Goal: Browse casually: Explore the website without a specific task or goal

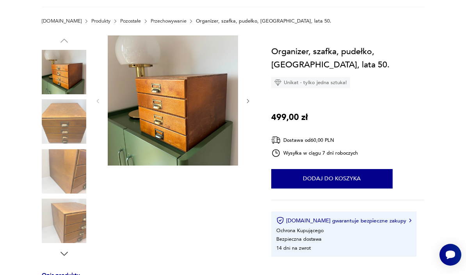
scroll to position [92, 0]
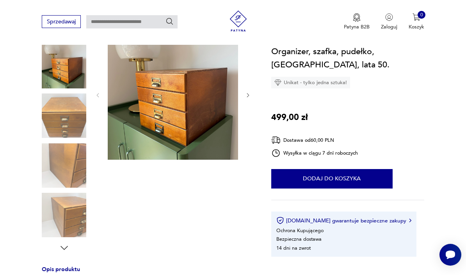
click at [67, 251] on icon "button" at bounding box center [64, 248] width 11 height 11
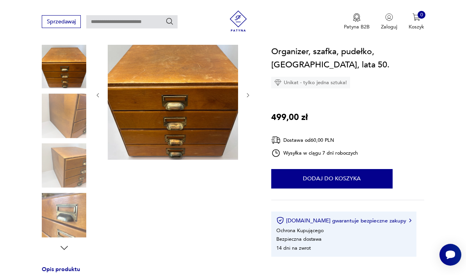
click at [66, 250] on icon "button" at bounding box center [64, 248] width 11 height 11
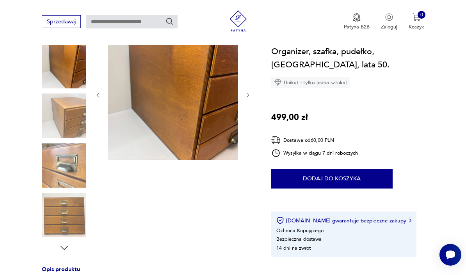
click at [65, 252] on icon "button" at bounding box center [64, 248] width 11 height 11
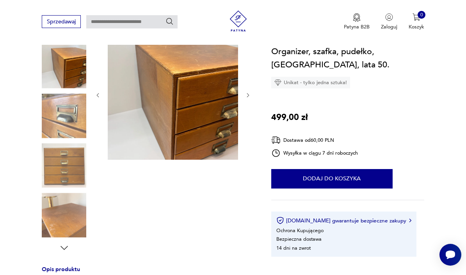
click at [64, 252] on icon "button" at bounding box center [64, 248] width 11 height 11
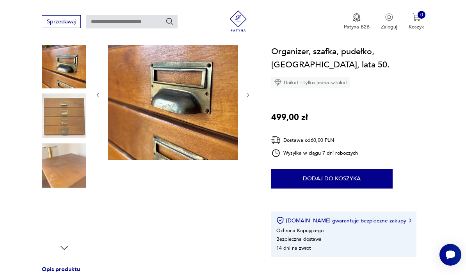
click at [65, 253] on icon "button" at bounding box center [64, 248] width 11 height 11
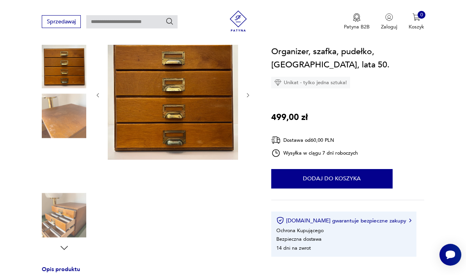
click at [76, 177] on img at bounding box center [64, 165] width 44 height 44
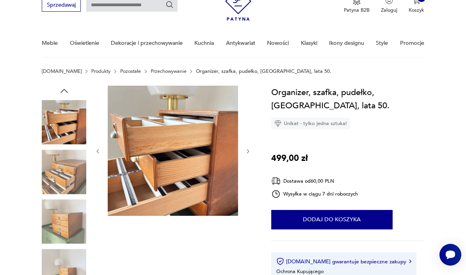
scroll to position [0, 0]
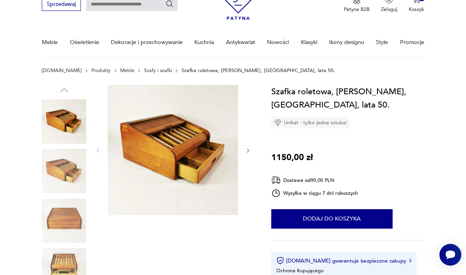
click at [71, 179] on img at bounding box center [64, 171] width 44 height 44
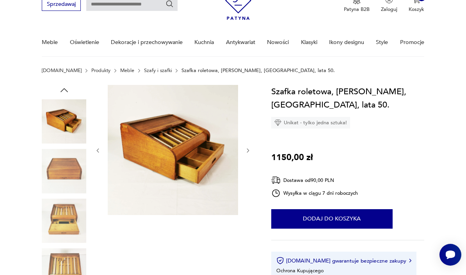
click at [86, 163] on img at bounding box center [64, 171] width 44 height 44
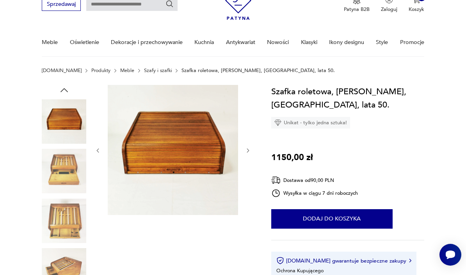
click at [74, 176] on img at bounding box center [64, 171] width 44 height 44
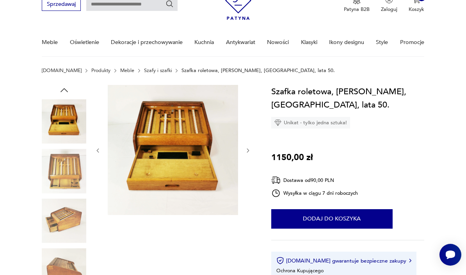
click at [147, 145] on img at bounding box center [173, 150] width 130 height 130
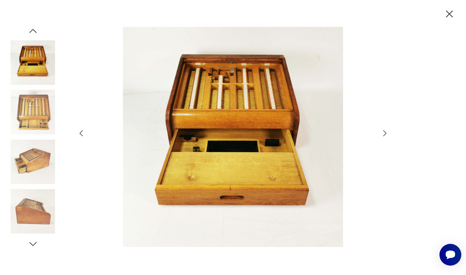
click at [382, 138] on icon "button" at bounding box center [384, 133] width 9 height 9
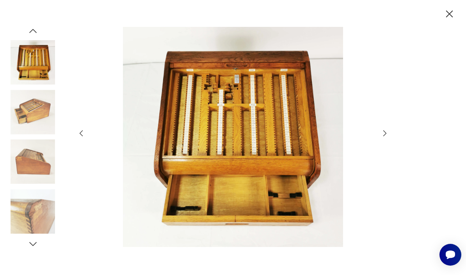
click at [382, 138] on icon "button" at bounding box center [384, 133] width 9 height 9
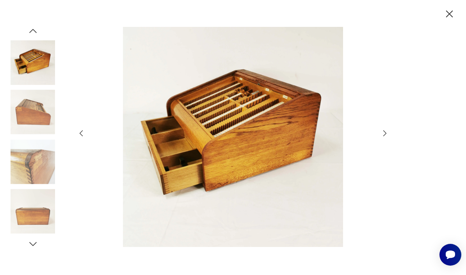
click at [383, 138] on icon "button" at bounding box center [384, 133] width 9 height 9
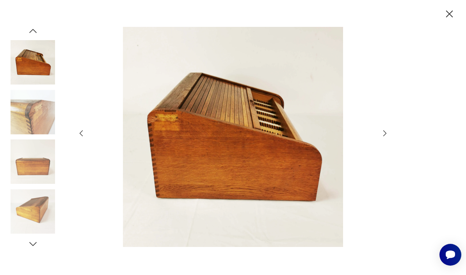
click at [382, 138] on icon "button" at bounding box center [384, 133] width 9 height 9
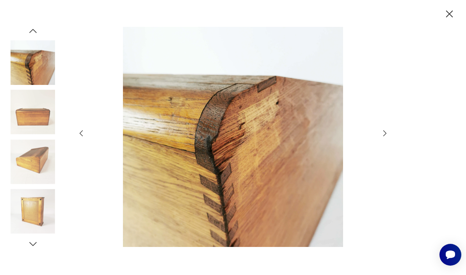
click at [381, 138] on icon "button" at bounding box center [384, 133] width 9 height 9
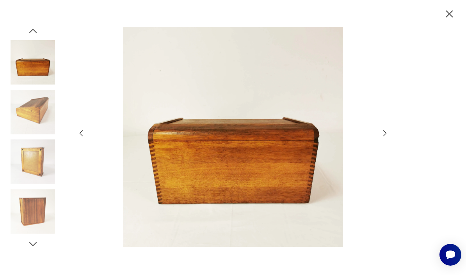
click at [381, 138] on icon "button" at bounding box center [384, 133] width 9 height 9
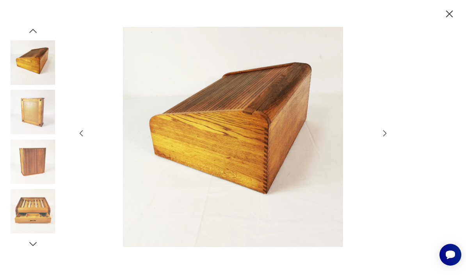
click at [380, 138] on icon "button" at bounding box center [384, 133] width 9 height 9
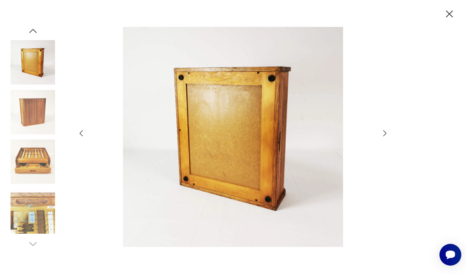
click at [381, 138] on icon "button" at bounding box center [384, 133] width 9 height 9
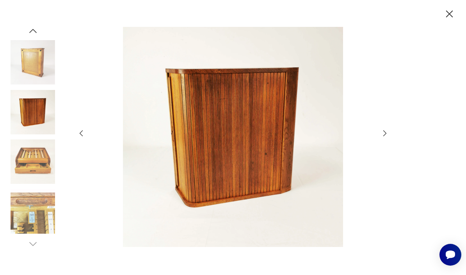
click at [382, 138] on icon "button" at bounding box center [384, 133] width 9 height 9
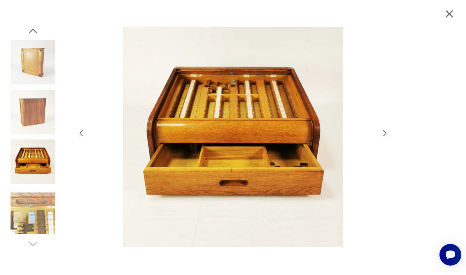
click at [381, 138] on icon "button" at bounding box center [384, 133] width 9 height 9
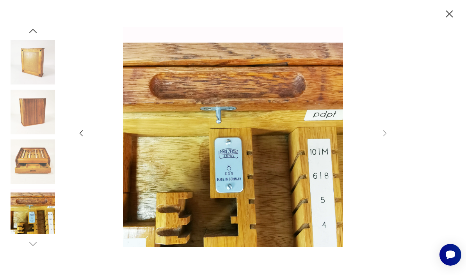
scroll to position [65, 0]
click at [449, 12] on icon "button" at bounding box center [449, 14] width 12 height 12
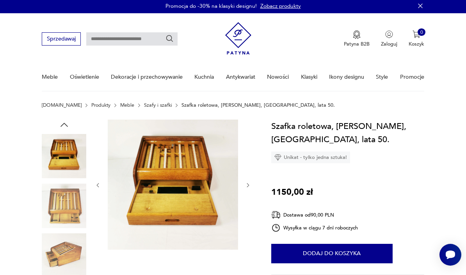
scroll to position [0, 0]
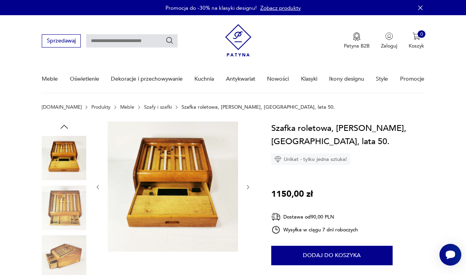
click at [306, 27] on div "Patyna B2B Zaloguj 0 Koszyk Twój koszyk ( 0 ) Brak produktów w koszyku IDŹ DO K…" at bounding box center [324, 40] width 198 height 39
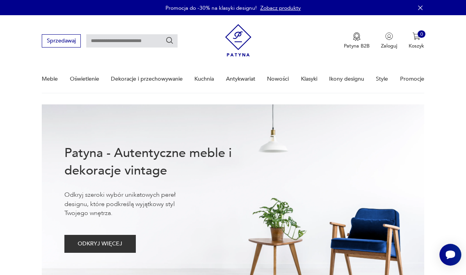
click at [314, 83] on link "Klasyki" at bounding box center [309, 78] width 16 height 27
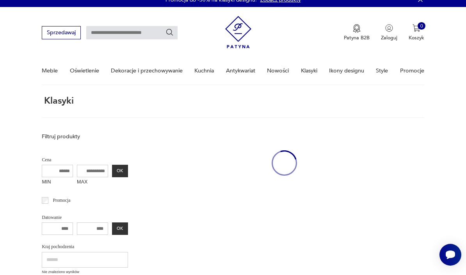
scroll to position [25, 0]
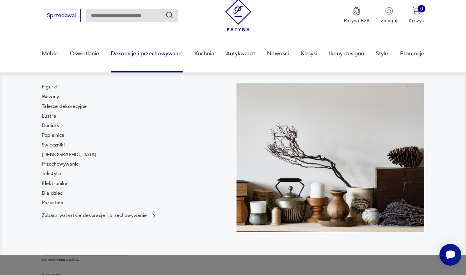
click at [64, 183] on link "Elektronika" at bounding box center [55, 183] width 26 height 7
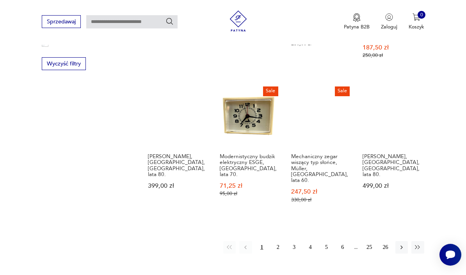
scroll to position [648, 0]
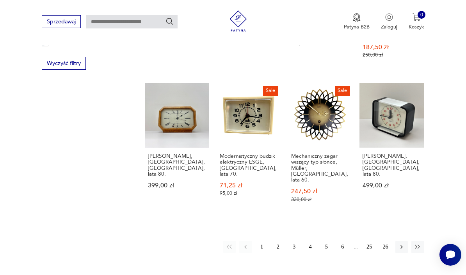
click at [277, 241] on button "2" at bounding box center [277, 247] width 12 height 12
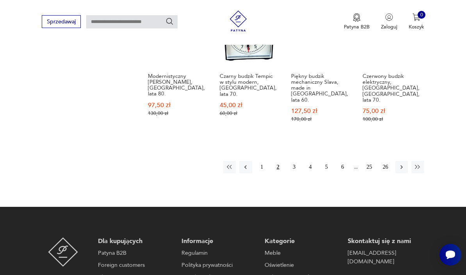
scroll to position [747, 0]
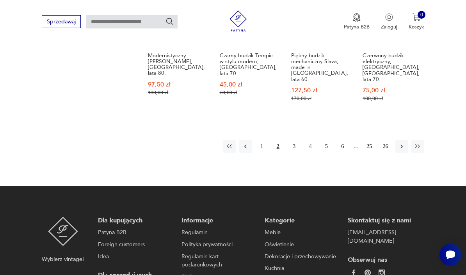
click at [293, 140] on button "3" at bounding box center [293, 146] width 12 height 12
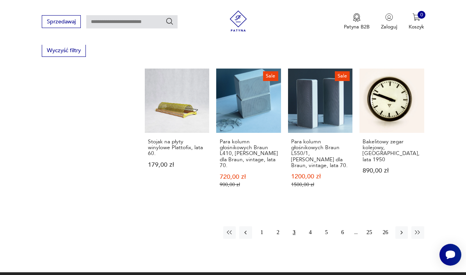
scroll to position [714, 0]
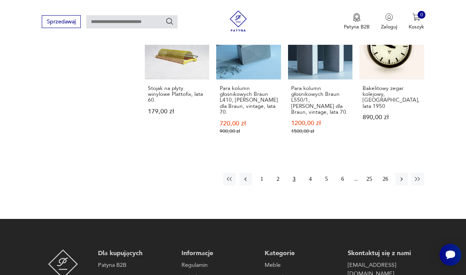
click at [309, 177] on button "4" at bounding box center [310, 179] width 12 height 12
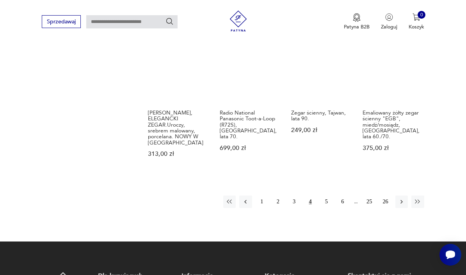
scroll to position [779, 0]
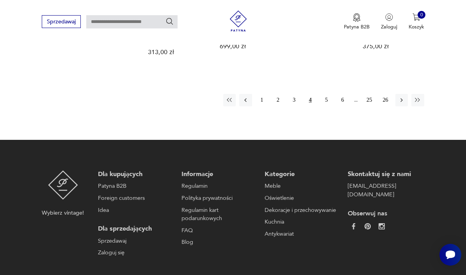
click at [326, 95] on button "5" at bounding box center [326, 100] width 12 height 12
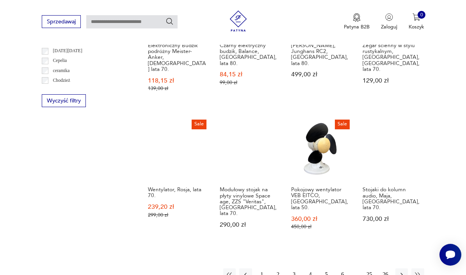
scroll to position [692, 0]
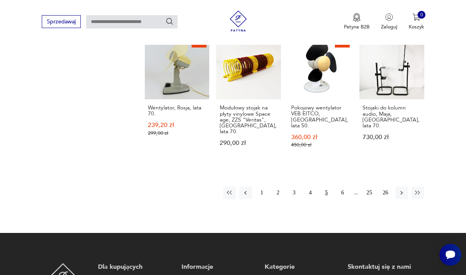
click at [340, 187] on button "6" at bounding box center [342, 193] width 12 height 12
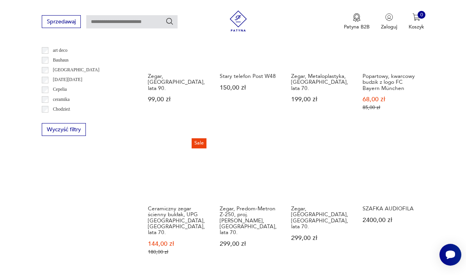
scroll to position [683, 0]
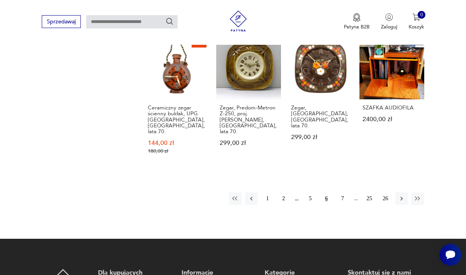
click at [342, 194] on button "7" at bounding box center [342, 199] width 12 height 12
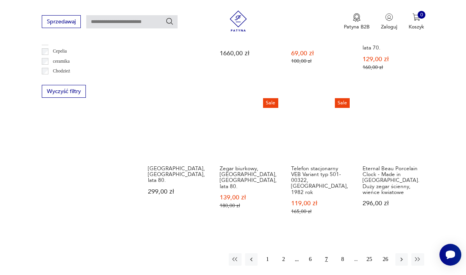
scroll to position [622, 0]
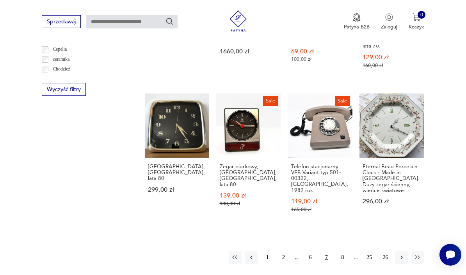
click at [338, 251] on button "8" at bounding box center [342, 257] width 12 height 12
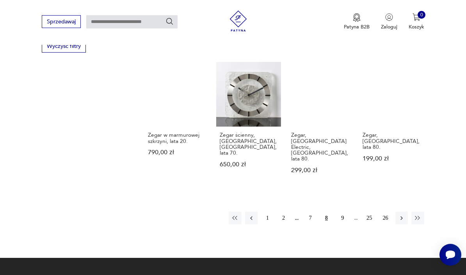
scroll to position [678, 0]
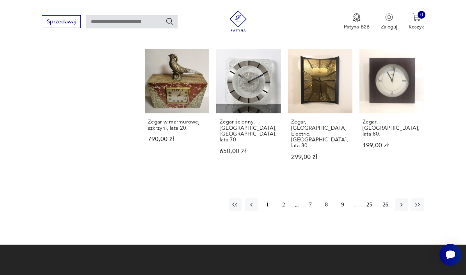
click at [341, 198] on button "9" at bounding box center [342, 204] width 12 height 12
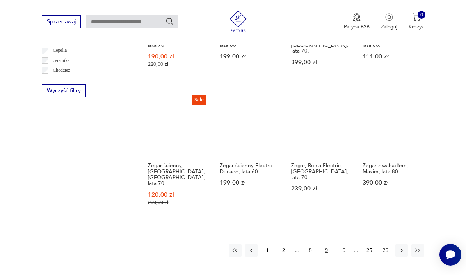
scroll to position [650, 0]
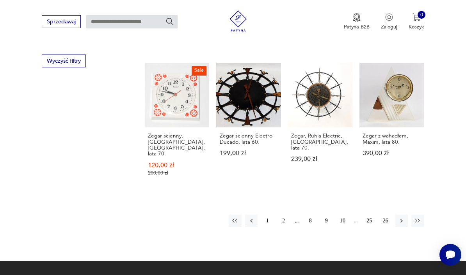
click at [342, 215] on button "10" at bounding box center [342, 221] width 12 height 12
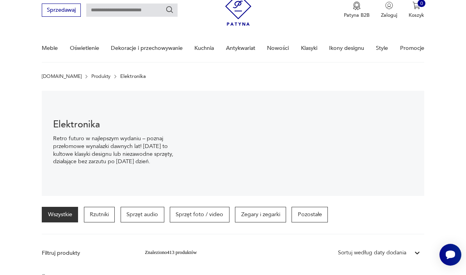
scroll to position [29, 0]
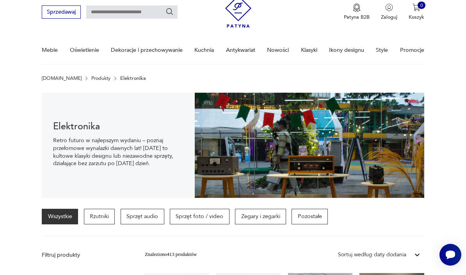
click at [259, 217] on p "Zegary i zegarki" at bounding box center [260, 217] width 51 height 16
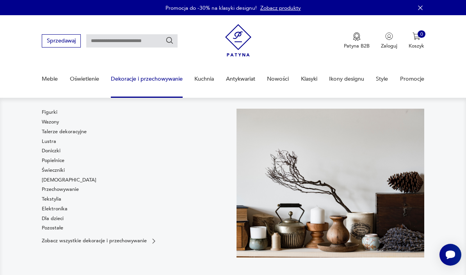
click at [75, 193] on link "Przechowywanie" at bounding box center [60, 189] width 37 height 7
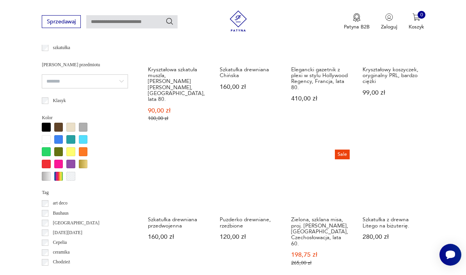
scroll to position [607, 0]
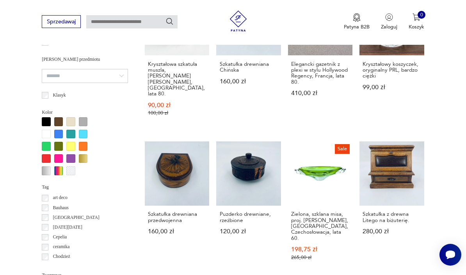
click at [376, 144] on link "Szkatułka z drewna Litego na biżuterię. 280,00 zł" at bounding box center [391, 208] width 64 height 133
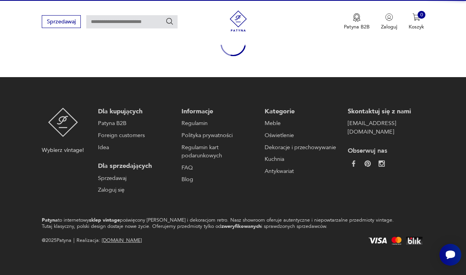
scroll to position [64, 0]
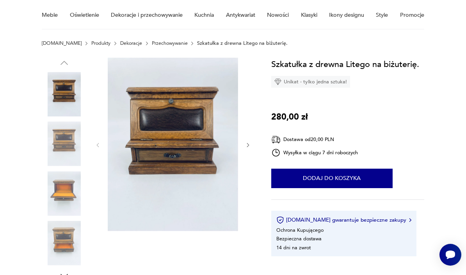
click at [72, 150] on img at bounding box center [64, 144] width 44 height 44
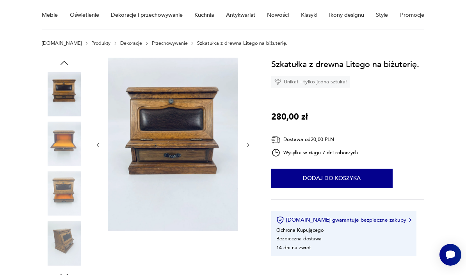
click at [71, 148] on img at bounding box center [64, 144] width 44 height 44
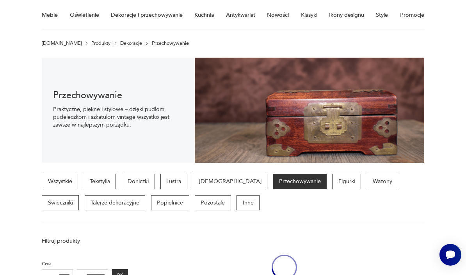
scroll to position [636, 0]
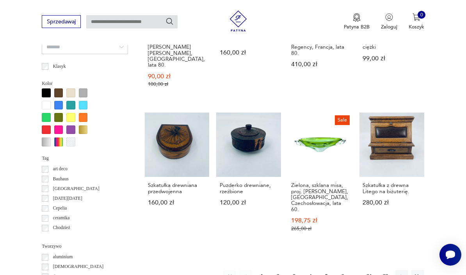
click at [276, 270] on button "2" at bounding box center [277, 276] width 12 height 12
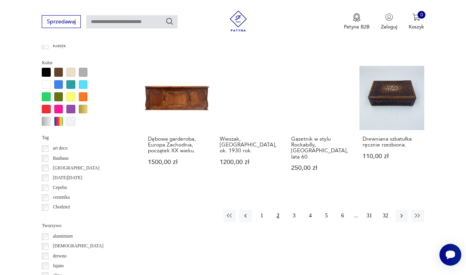
scroll to position [658, 0]
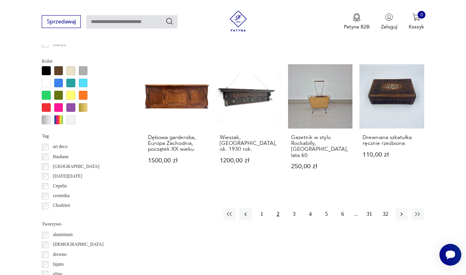
click at [295, 208] on button "3" at bounding box center [293, 214] width 12 height 12
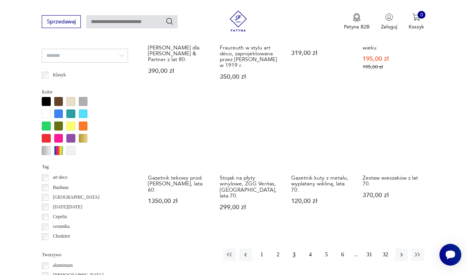
scroll to position [628, 0]
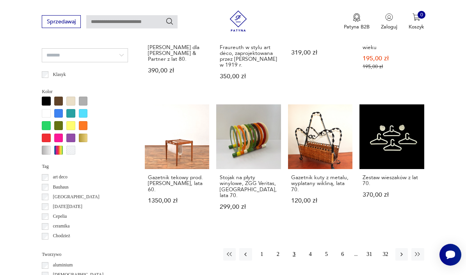
click at [311, 251] on button "4" at bounding box center [310, 254] width 12 height 12
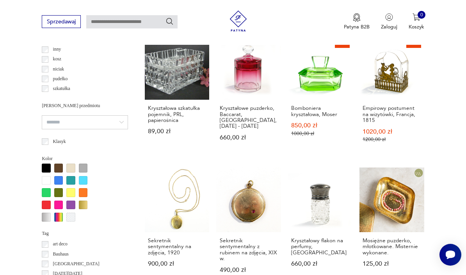
scroll to position [612, 0]
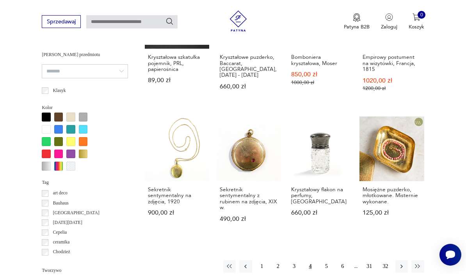
click at [326, 260] on button "5" at bounding box center [326, 266] width 12 height 12
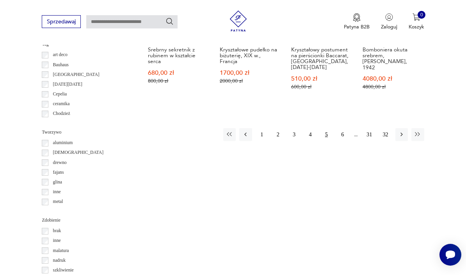
scroll to position [759, 0]
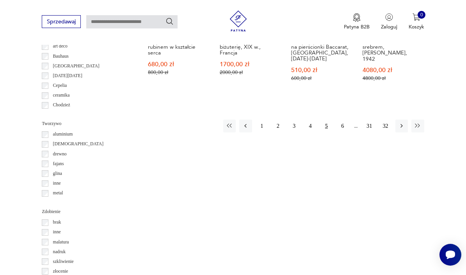
click at [338, 126] on button "6" at bounding box center [342, 126] width 12 height 12
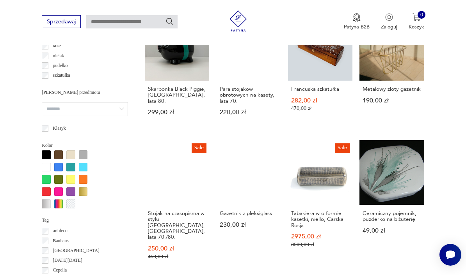
scroll to position [602, 0]
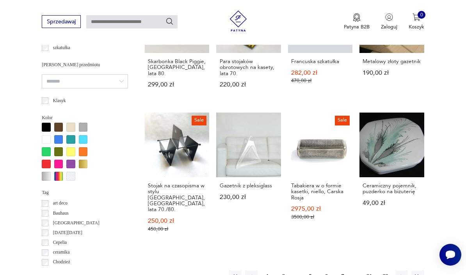
click at [343, 271] on button "7" at bounding box center [342, 277] width 12 height 12
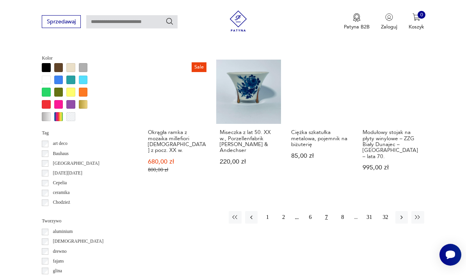
scroll to position [689, 0]
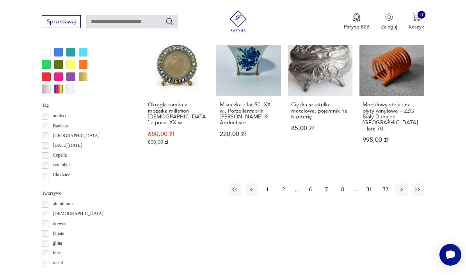
click at [339, 191] on button "8" at bounding box center [342, 190] width 12 height 12
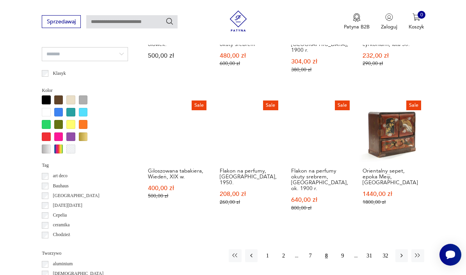
scroll to position [629, 0]
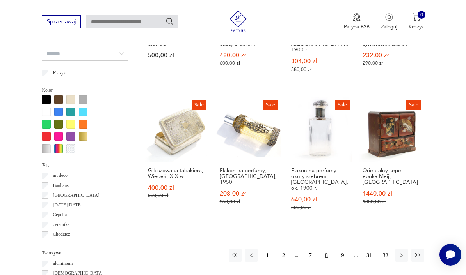
click at [342, 249] on button "9" at bounding box center [342, 255] width 12 height 12
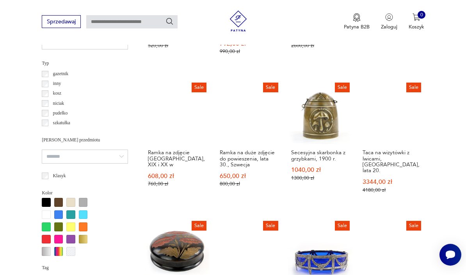
scroll to position [581, 0]
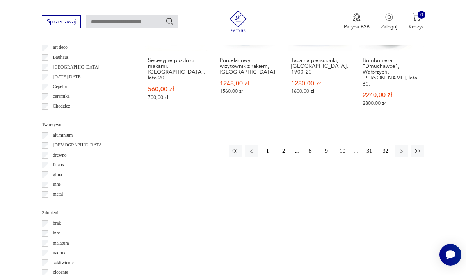
click at [345, 145] on button "10" at bounding box center [342, 151] width 12 height 12
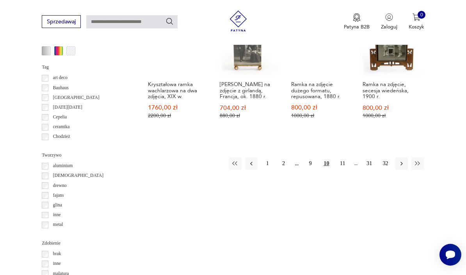
scroll to position [733, 0]
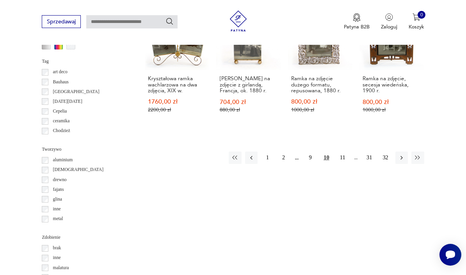
click at [341, 156] on button "11" at bounding box center [342, 158] width 12 height 12
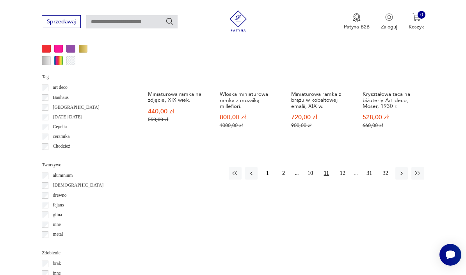
scroll to position [728, 0]
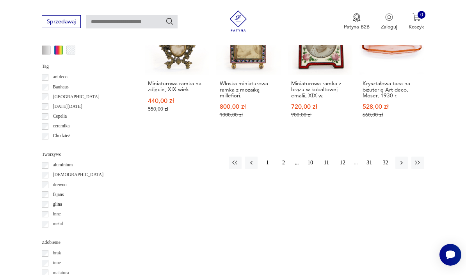
click at [342, 169] on button "12" at bounding box center [342, 163] width 12 height 12
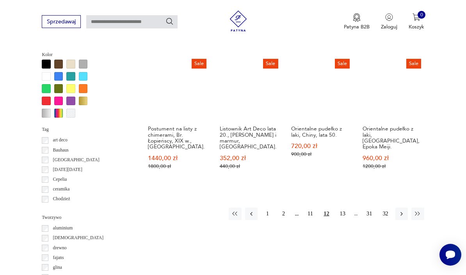
scroll to position [669, 0]
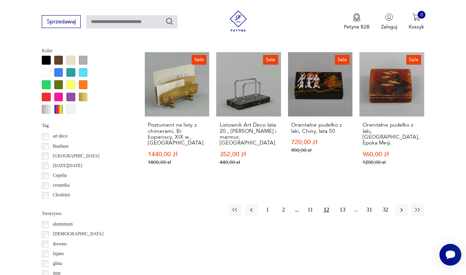
click at [342, 216] on button "13" at bounding box center [342, 210] width 12 height 12
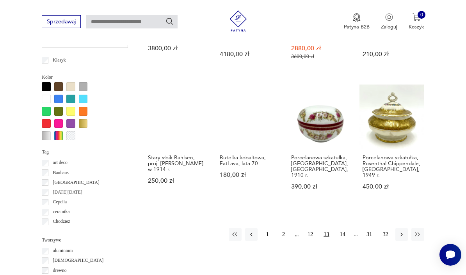
scroll to position [656, 0]
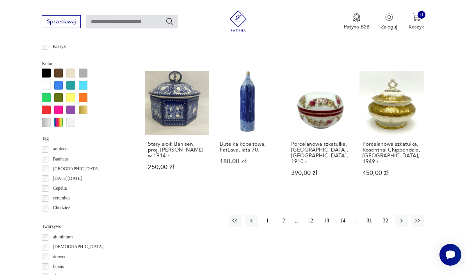
click at [341, 215] on button "14" at bounding box center [342, 221] width 12 height 12
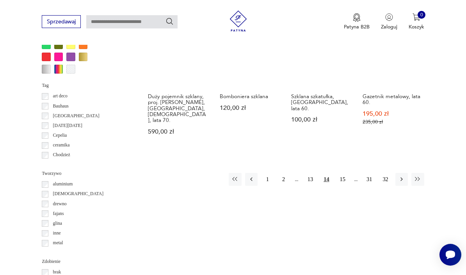
scroll to position [712, 0]
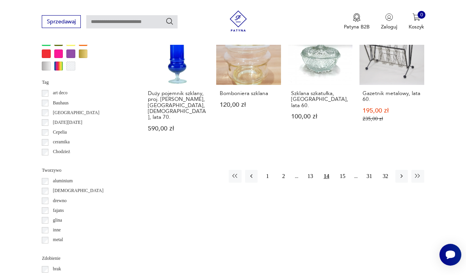
click at [342, 170] on button "15" at bounding box center [342, 176] width 12 height 12
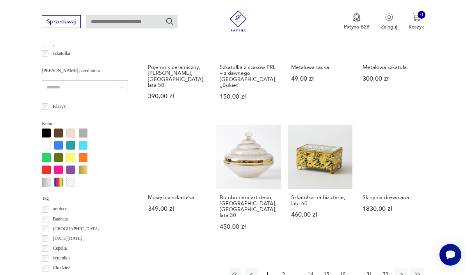
scroll to position [652, 0]
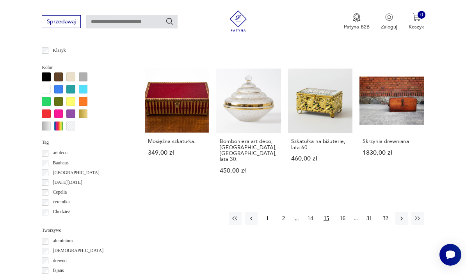
click at [340, 212] on button "16" at bounding box center [342, 218] width 12 height 12
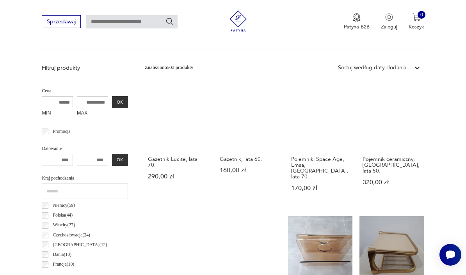
scroll to position [180, 0]
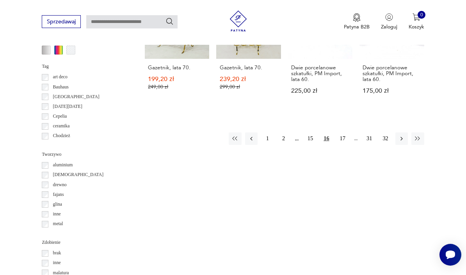
click at [345, 138] on button "17" at bounding box center [342, 139] width 12 height 12
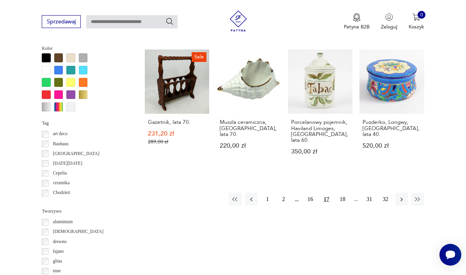
scroll to position [672, 0]
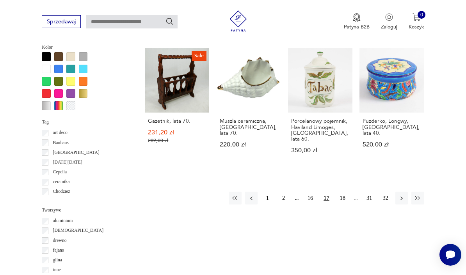
click at [342, 192] on button "18" at bounding box center [342, 198] width 12 height 12
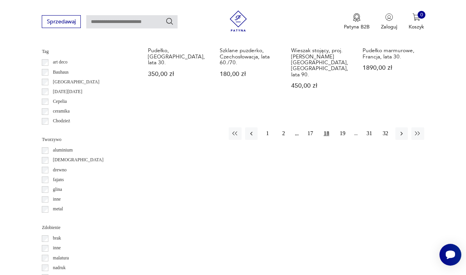
scroll to position [743, 0]
click at [346, 127] on button "19" at bounding box center [342, 133] width 12 height 12
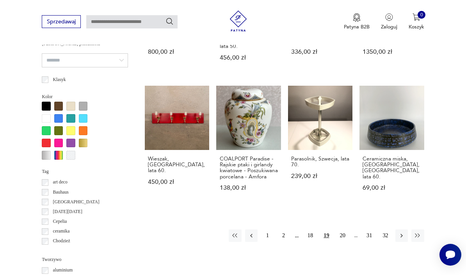
scroll to position [680, 0]
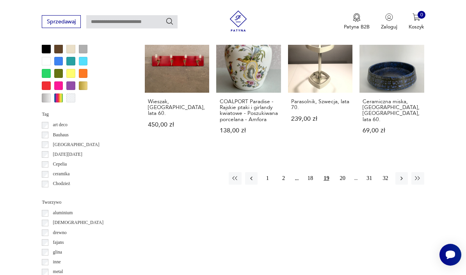
click at [342, 181] on button "20" at bounding box center [342, 178] width 12 height 12
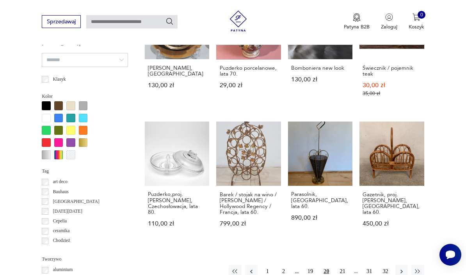
scroll to position [623, 0]
click at [340, 265] on button "21" at bounding box center [342, 271] width 12 height 12
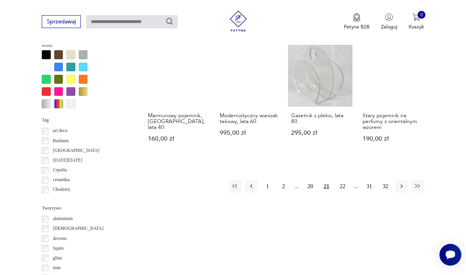
scroll to position [676, 0]
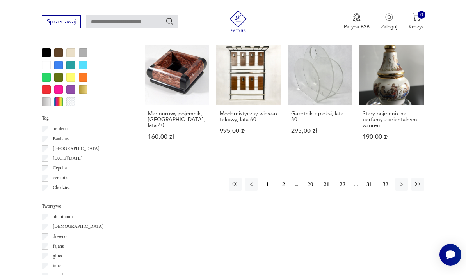
click at [340, 191] on button "22" at bounding box center [342, 184] width 12 height 12
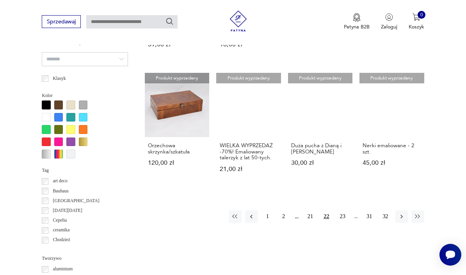
scroll to position [701, 0]
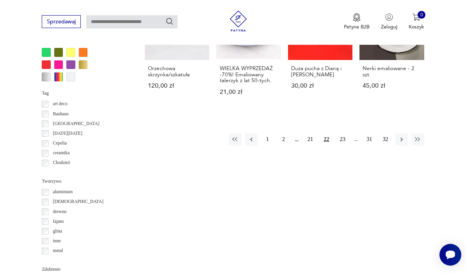
click at [338, 146] on button "23" at bounding box center [342, 139] width 12 height 12
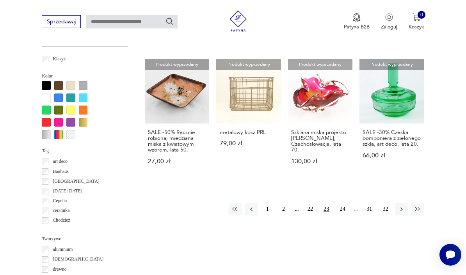
scroll to position [696, 0]
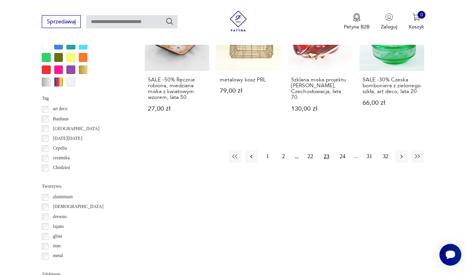
click at [342, 160] on button "24" at bounding box center [342, 156] width 12 height 12
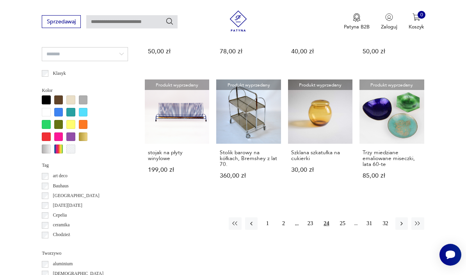
scroll to position [625, 0]
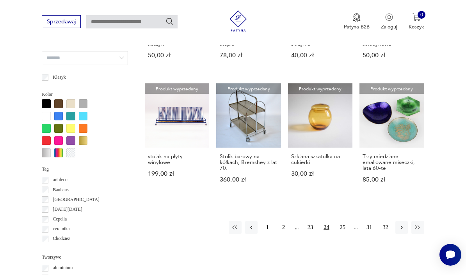
click at [242, 159] on h3 "Stolik barowy na kółkach, Bremshey z lat 70." at bounding box center [248, 163] width 58 height 18
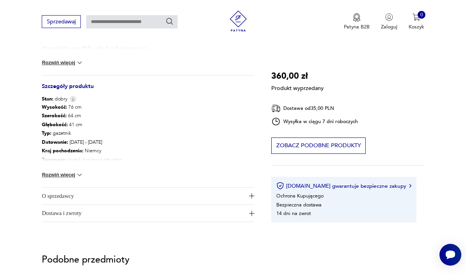
scroll to position [334, 0]
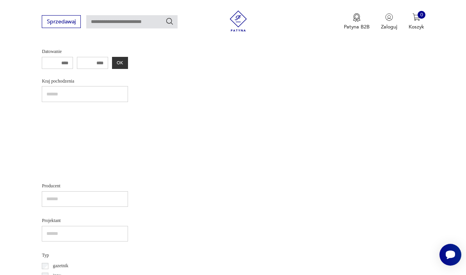
scroll to position [654, 0]
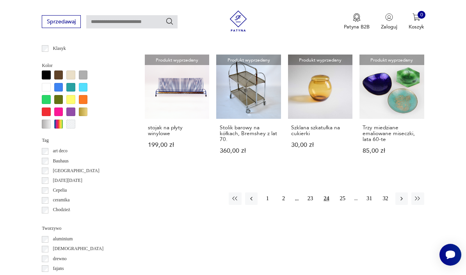
click at [343, 201] on button "25" at bounding box center [342, 199] width 12 height 12
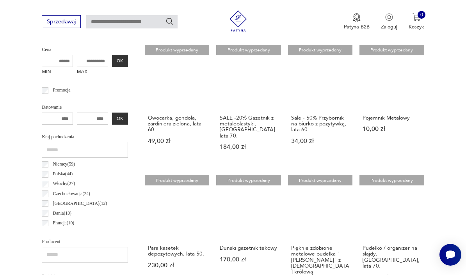
scroll to position [280, 0]
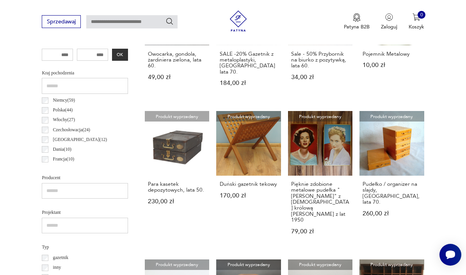
click at [387, 160] on link "Produkt wyprzedany Pudełko / organizer na slajdy, [GEOGRAPHIC_DATA], lata 70. 2…" at bounding box center [391, 179] width 64 height 137
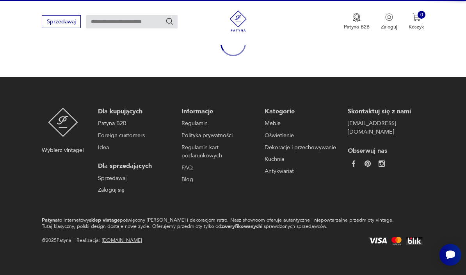
scroll to position [64, 0]
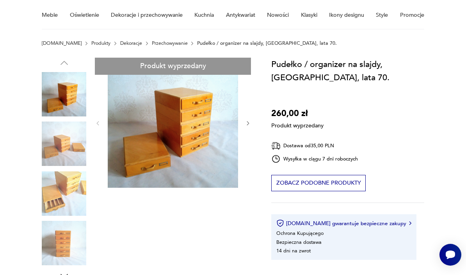
click at [64, 210] on div "Produkt wyprzedany Opis produktu Niemieckie pudełko lub organizer na slajdy z l…" at bounding box center [148, 271] width 212 height 427
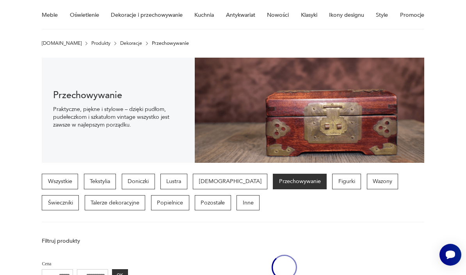
scroll to position [371, 0]
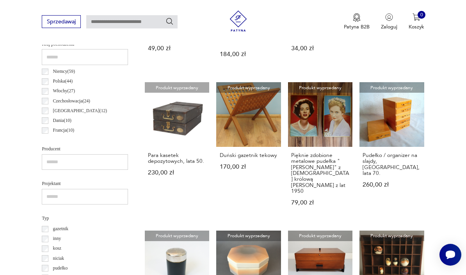
click at [161, 123] on link "Produkt wyprzedany Para kasetek depozytowych, lata 50. 230,00 zł" at bounding box center [177, 150] width 64 height 137
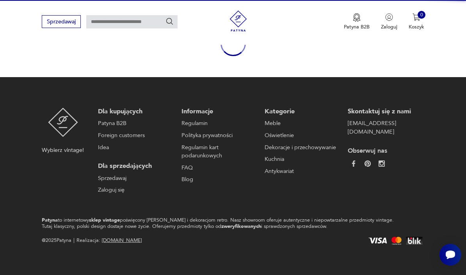
scroll to position [93, 0]
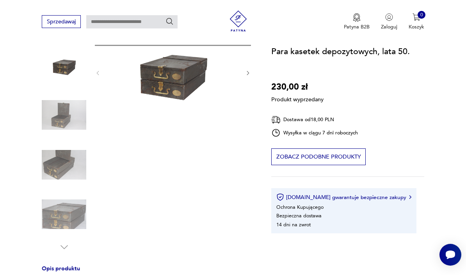
click at [69, 124] on div "Produkt wyprzedany Opis produktu Para stalowych kasetek bankowych, depozytowych…" at bounding box center [148, 242] width 212 height 427
click at [68, 173] on div "Produkt wyprzedany Opis produktu Para stalowych kasetek bankowych, depozytowych…" at bounding box center [148, 242] width 212 height 427
click at [72, 173] on div "Produkt wyprzedany Opis produktu Para stalowych kasetek bankowych, depozytowych…" at bounding box center [148, 242] width 212 height 427
click at [71, 216] on div "Produkt wyprzedany Opis produktu Para stalowych kasetek bankowych, depozytowych…" at bounding box center [148, 242] width 212 height 427
click at [71, 219] on div "Produkt wyprzedany Opis produktu Para stalowych kasetek bankowych, depozytowych…" at bounding box center [148, 242] width 212 height 427
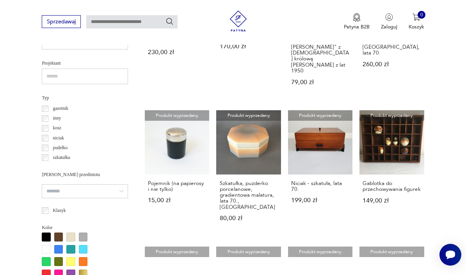
scroll to position [495, 0]
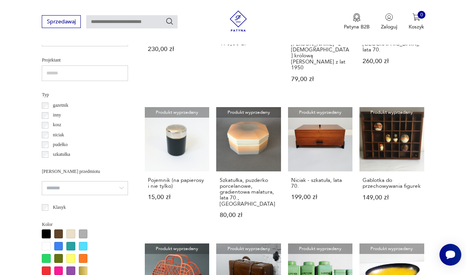
click at [306, 144] on link "Produkt wyprzedany Niciak - szkatuła, lata 70. 199,00 zł" at bounding box center [320, 169] width 64 height 125
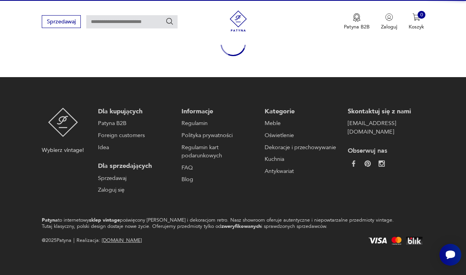
scroll to position [64, 0]
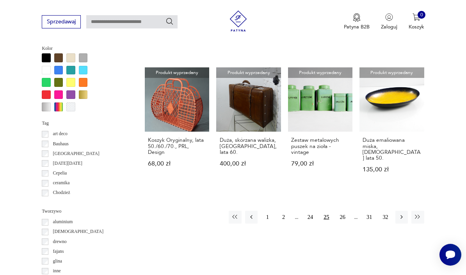
scroll to position [672, 0]
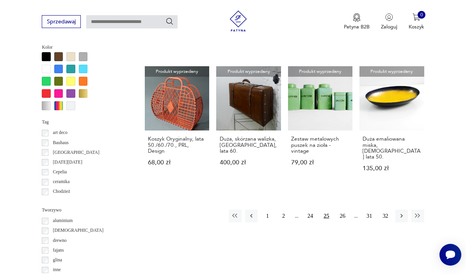
click at [344, 210] on button "26" at bounding box center [342, 216] width 12 height 12
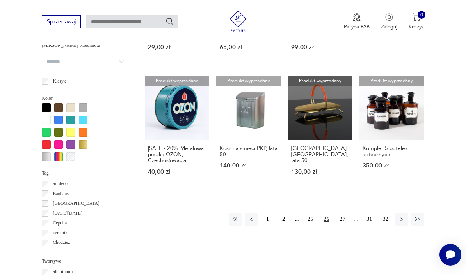
scroll to position [629, 0]
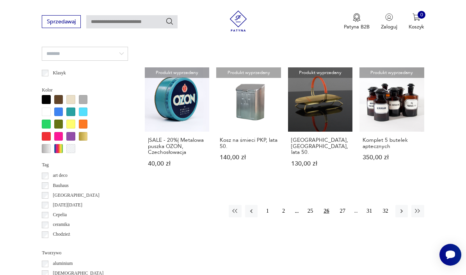
click at [342, 218] on button "27" at bounding box center [342, 211] width 12 height 12
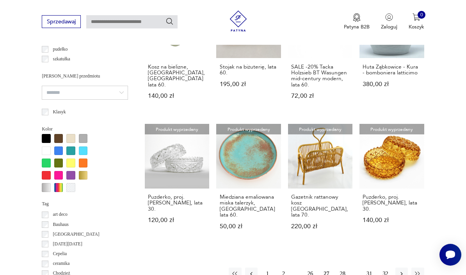
scroll to position [654, 0]
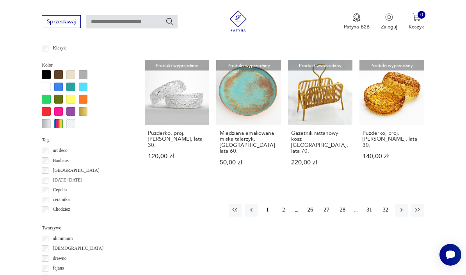
click at [343, 204] on button "28" at bounding box center [342, 210] width 12 height 12
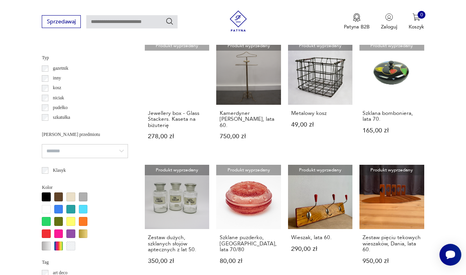
scroll to position [585, 0]
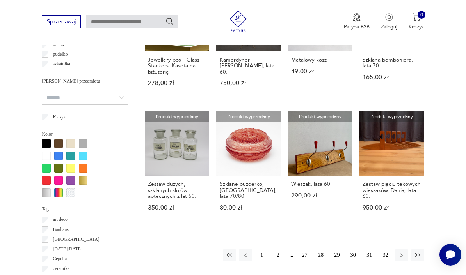
click at [336, 257] on button "29" at bounding box center [336, 255] width 12 height 12
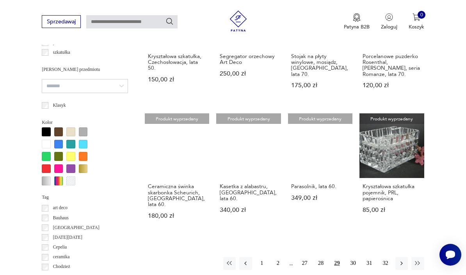
scroll to position [597, 0]
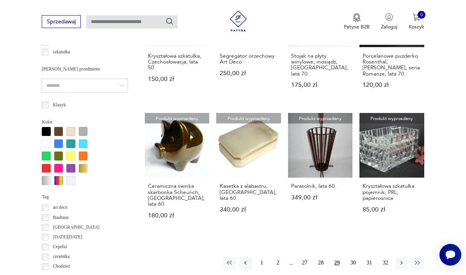
click at [353, 258] on button "30" at bounding box center [353, 263] width 12 height 12
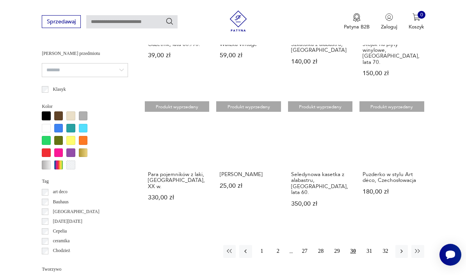
scroll to position [659, 0]
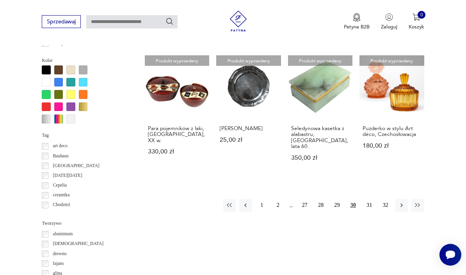
click at [368, 199] on button "31" at bounding box center [369, 205] width 12 height 12
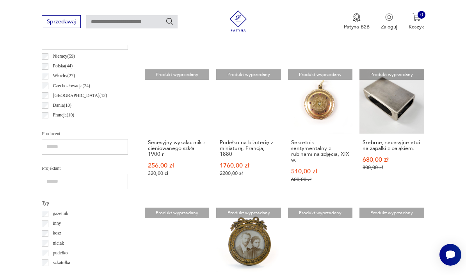
scroll to position [387, 0]
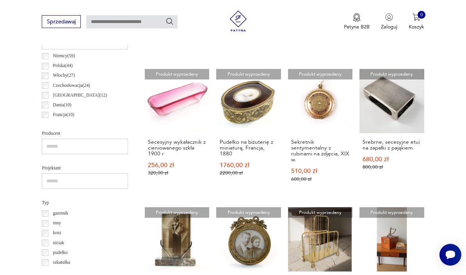
click at [396, 129] on link "Produkt wyprzedany Srebrne, secesyjne etui na zapałki z pająkiem. 680,00 zł 800…" at bounding box center [391, 132] width 64 height 127
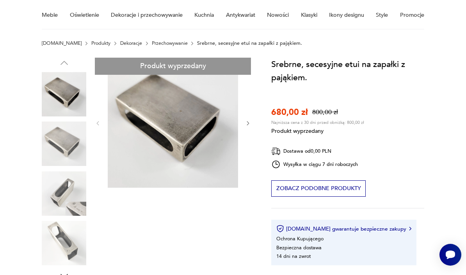
click at [65, 142] on div "Produkt wyprzedany Opis produktu Srebrne, secesyjne małe etui na zapałki z pają…" at bounding box center [148, 252] width 212 height 389
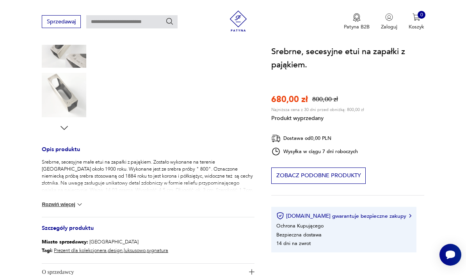
scroll to position [211, 0]
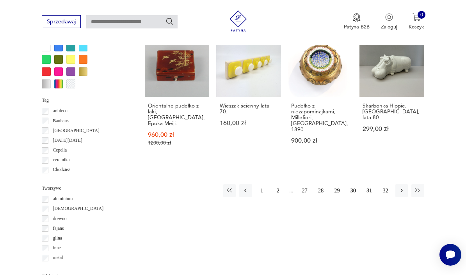
click at [382, 184] on button "32" at bounding box center [385, 190] width 12 height 12
